Goal: Task Accomplishment & Management: Manage account settings

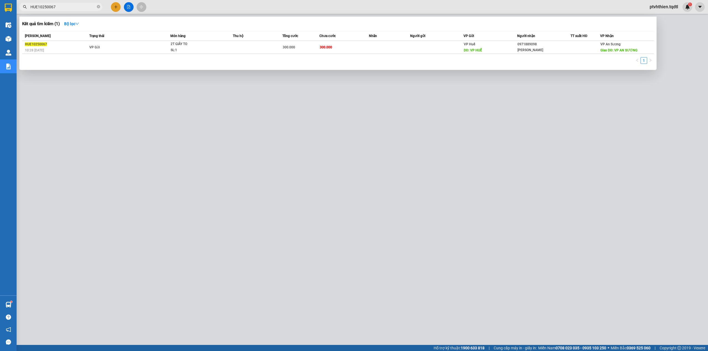
click at [62, 7] on input "HUE10250067" at bounding box center [62, 7] width 65 height 6
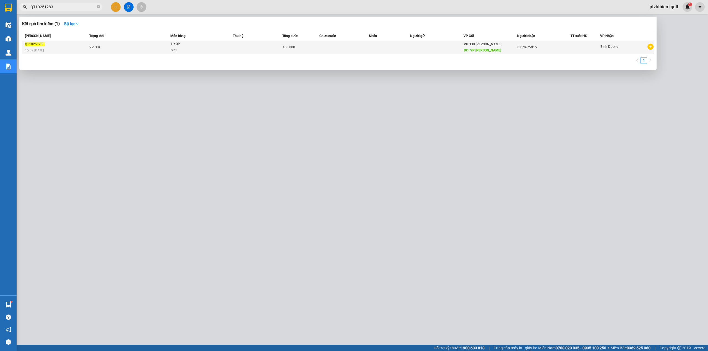
type input "QT10251283"
click at [155, 49] on td "VP Gửi" at bounding box center [129, 47] width 82 height 13
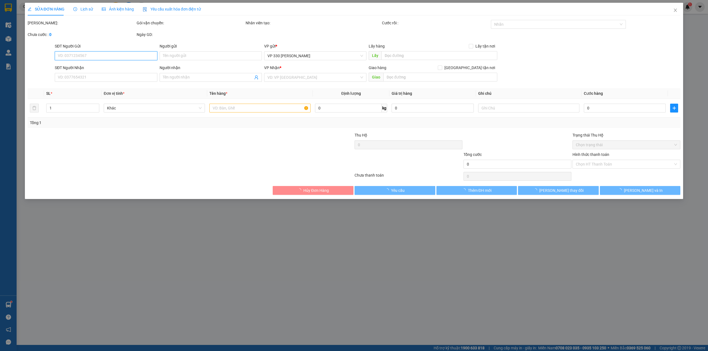
type input "VP [PERSON_NAME]"
type input "0352675915"
type input "150.000"
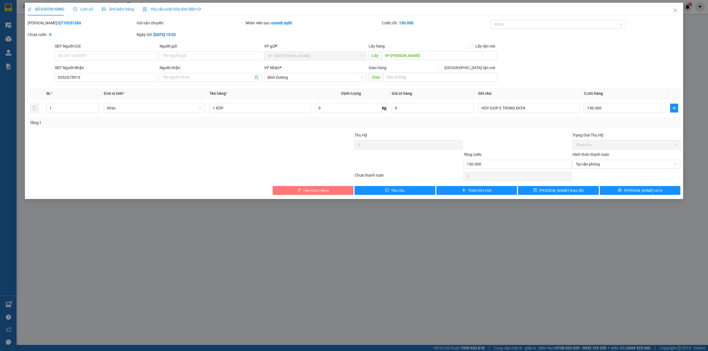
click at [320, 194] on span "Hủy Đơn Hàng" at bounding box center [315, 191] width 25 height 6
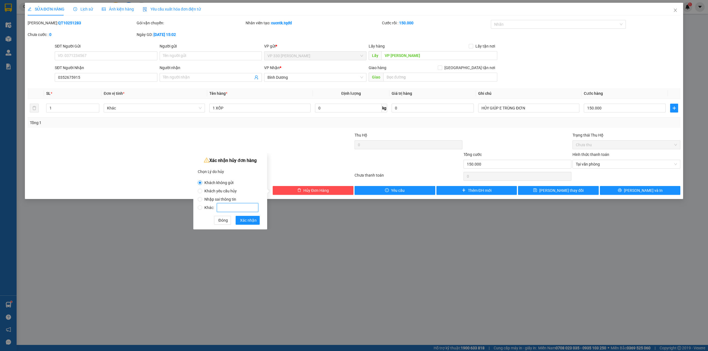
click at [240, 206] on input "Khác:" at bounding box center [237, 207] width 41 height 9
radio input "false"
radio input "true"
type input "trùng đơn"
click at [247, 217] on span "Xác nhận" at bounding box center [248, 220] width 17 height 6
